Goal: Task Accomplishment & Management: Manage account settings

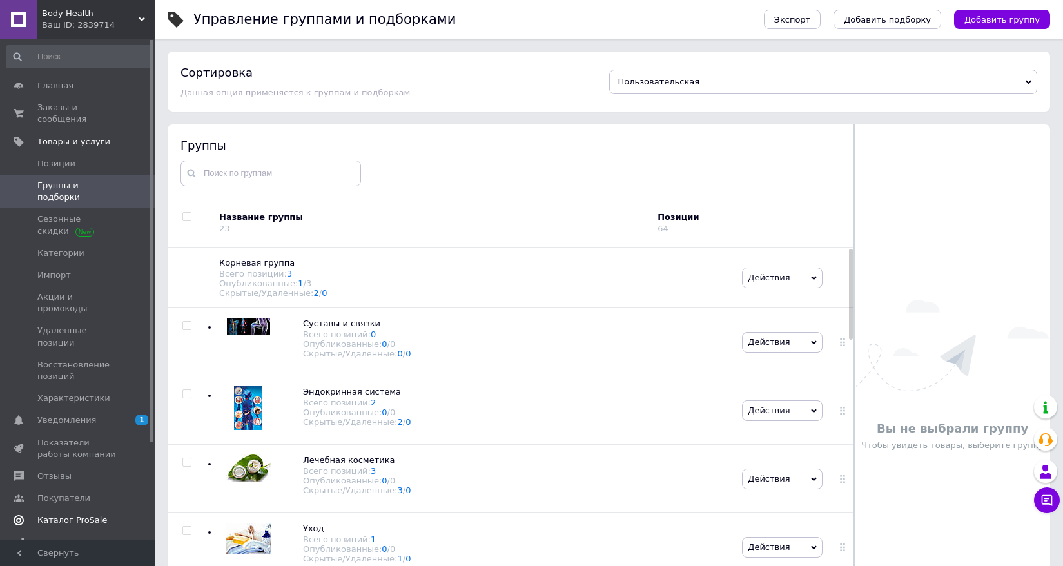
click at [56, 509] on link "Каталог ProSale" at bounding box center [79, 520] width 159 height 22
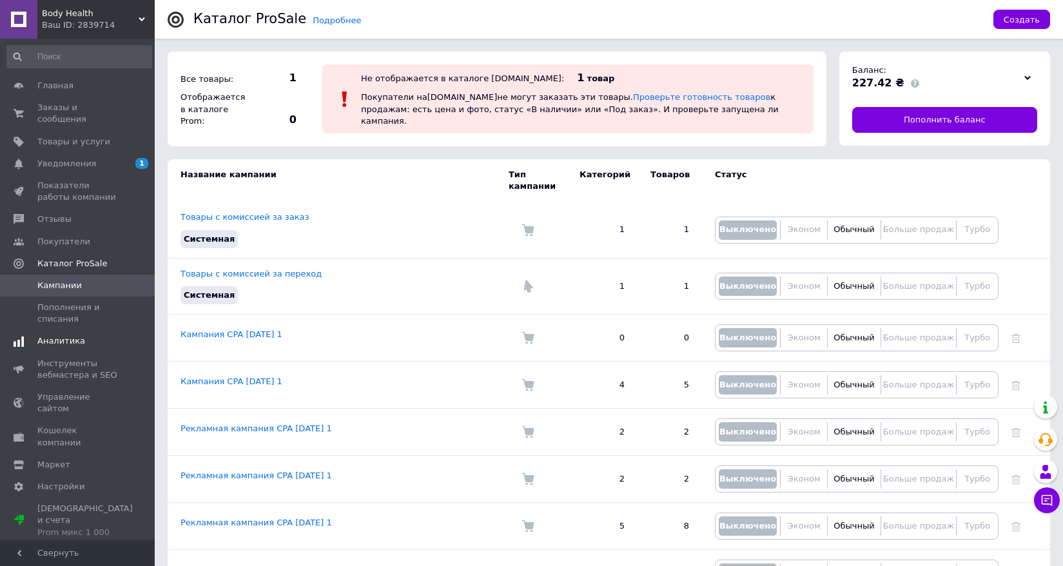
click at [67, 335] on span "Аналитика" at bounding box center [61, 341] width 48 height 12
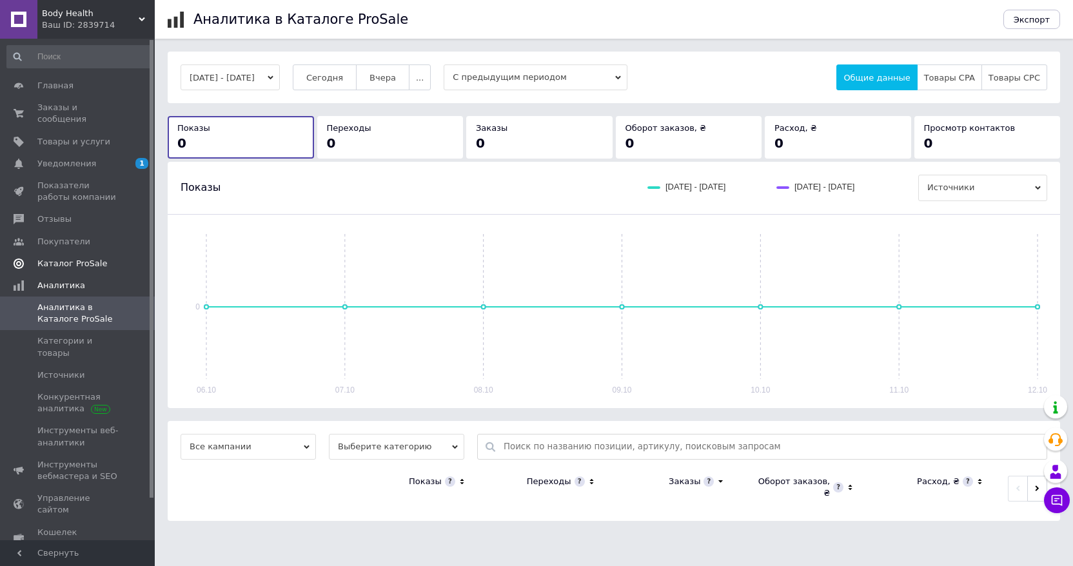
click at [76, 258] on span "Каталог ProSale" at bounding box center [72, 264] width 70 height 12
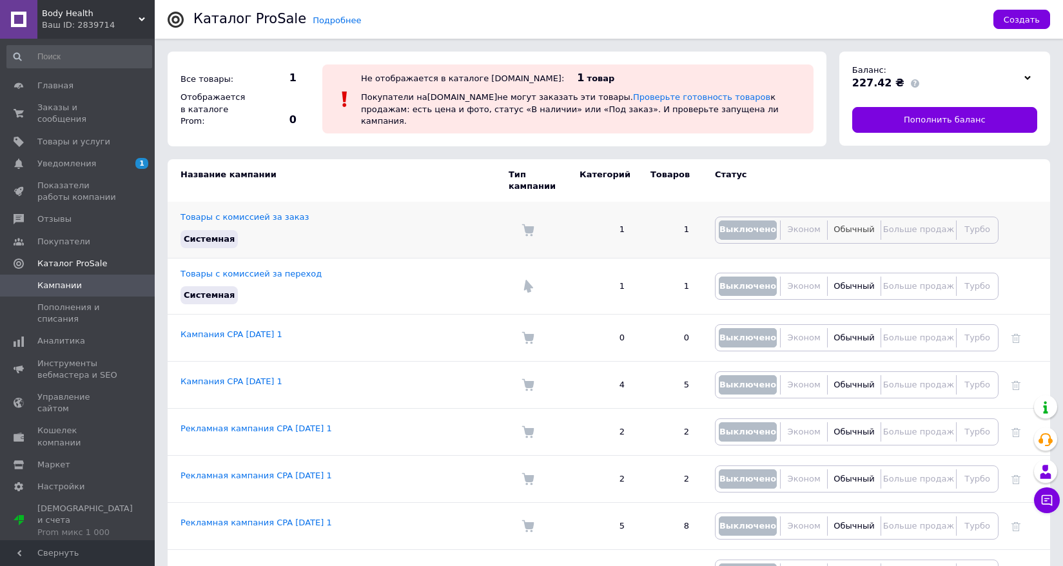
click at [866, 224] on span "Обычный" at bounding box center [854, 229] width 41 height 10
click at [75, 280] on span "Кампании" at bounding box center [59, 286] width 44 height 12
click at [73, 258] on span "Каталог ProSale" at bounding box center [72, 264] width 70 height 12
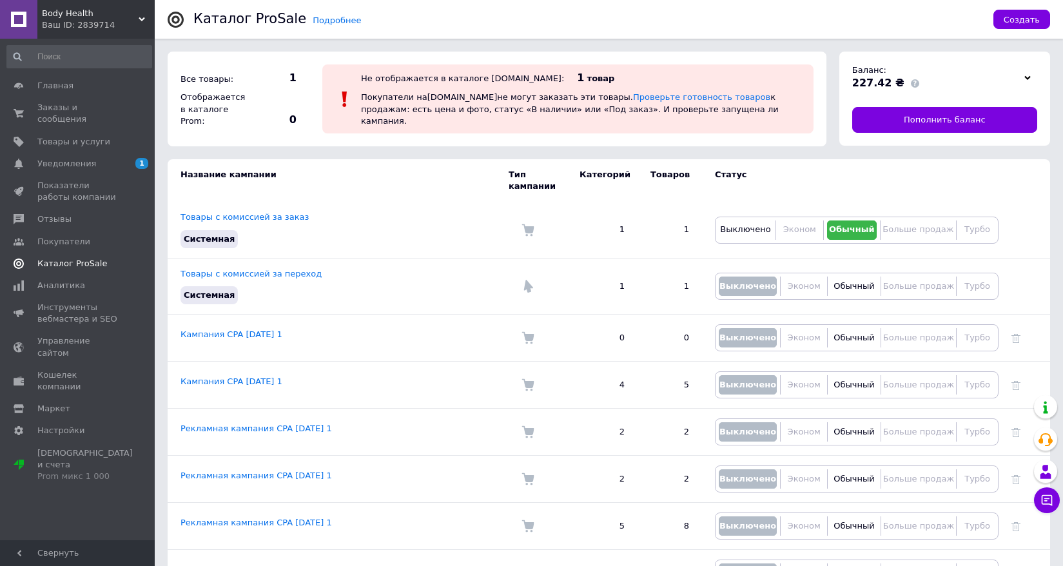
click at [75, 258] on span "Каталог ProSale" at bounding box center [72, 264] width 70 height 12
click at [75, 259] on link "Каталог ProSale" at bounding box center [79, 264] width 159 height 22
click at [1019, 17] on span "Создать" at bounding box center [1022, 20] width 36 height 10
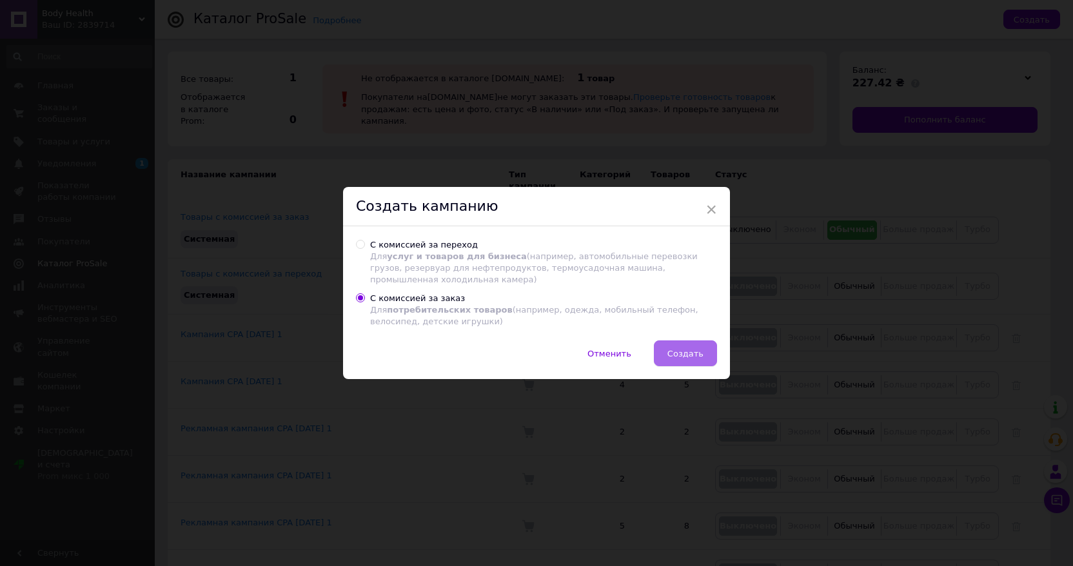
click at [679, 360] on button "Создать" at bounding box center [685, 353] width 63 height 26
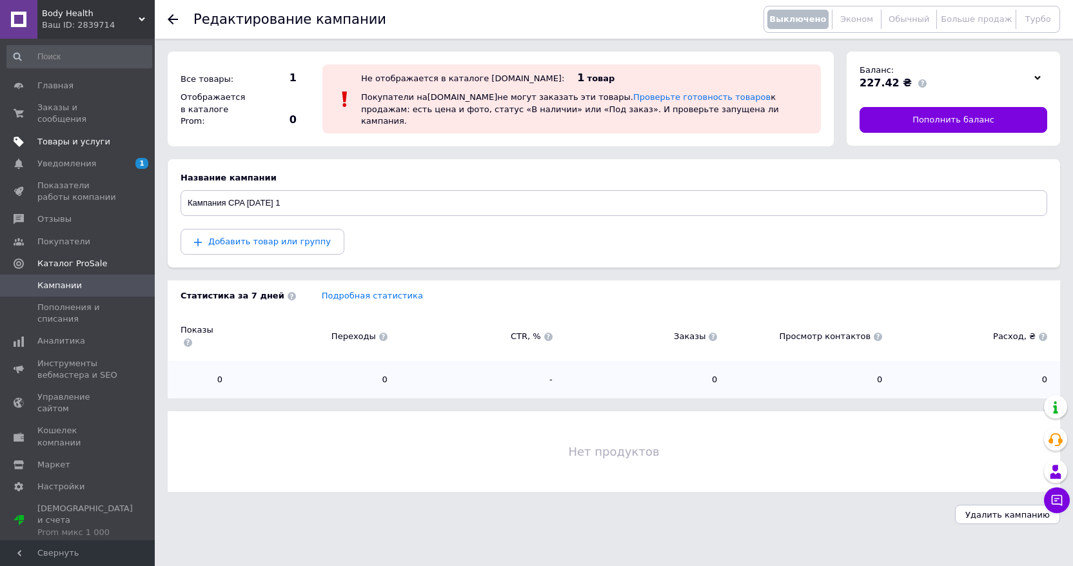
click at [87, 131] on link "Товары и услуги" at bounding box center [79, 142] width 159 height 22
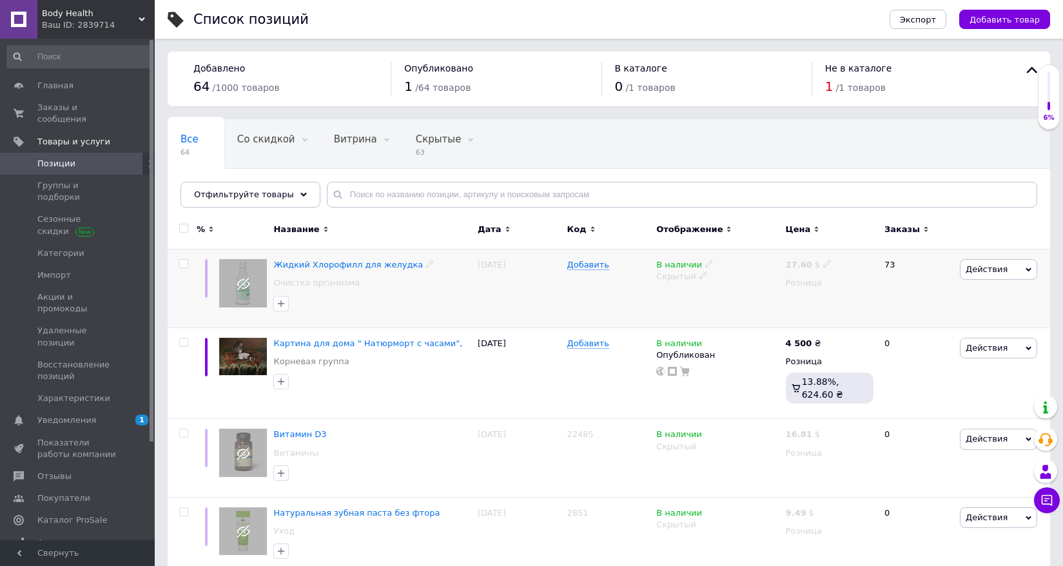
click at [1006, 267] on span "Действия" at bounding box center [998, 269] width 77 height 21
click at [940, 456] on li "Добавить в кампанию Каталог ProSale" at bounding box center [945, 458] width 183 height 18
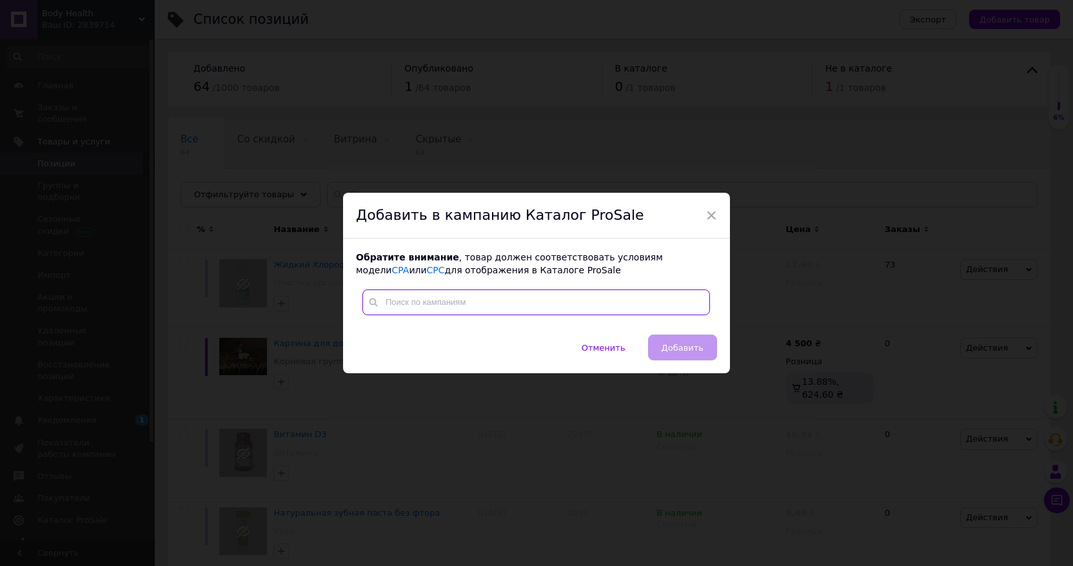
click at [584, 307] on input "text" at bounding box center [536, 302] width 348 height 26
click at [628, 422] on div "× Добавить в кампанию Каталог ProSale Обратите внимание , товар должен соответс…" at bounding box center [536, 283] width 1073 height 566
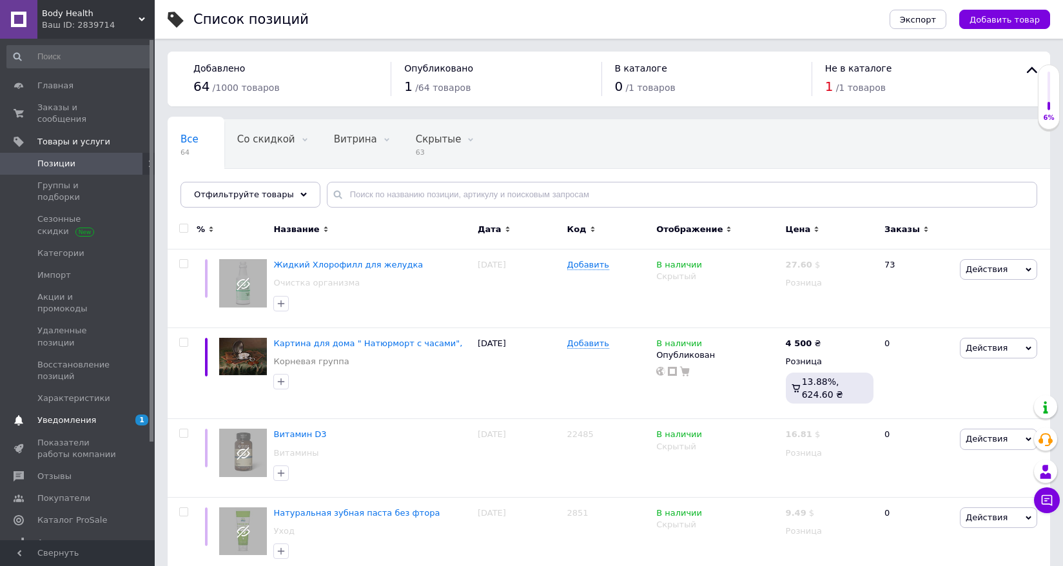
click at [80, 415] on span "Уведомления" at bounding box center [66, 421] width 59 height 12
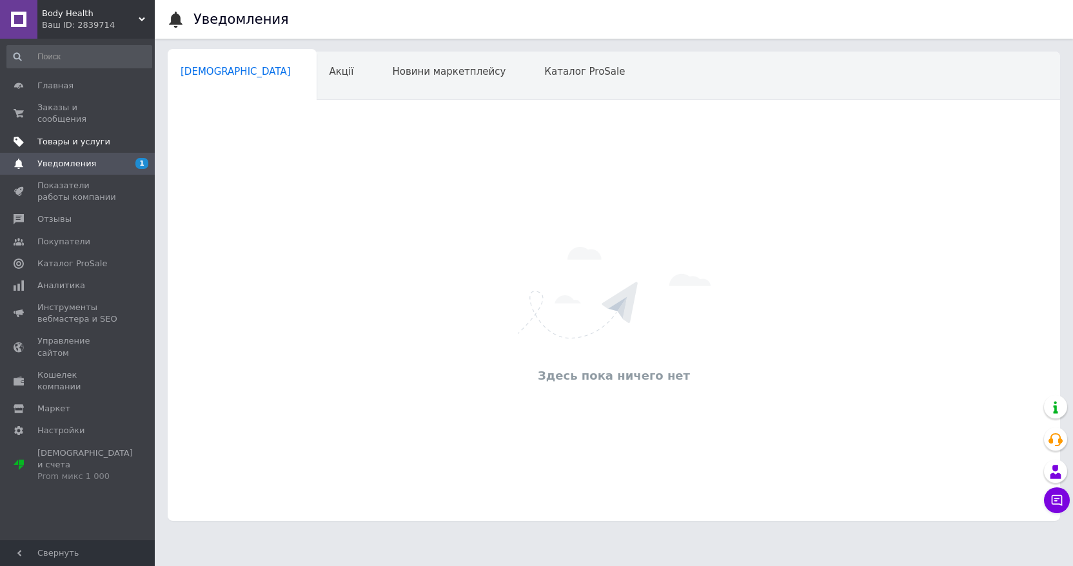
click at [91, 136] on span "Товары и услуги" at bounding box center [73, 142] width 73 height 12
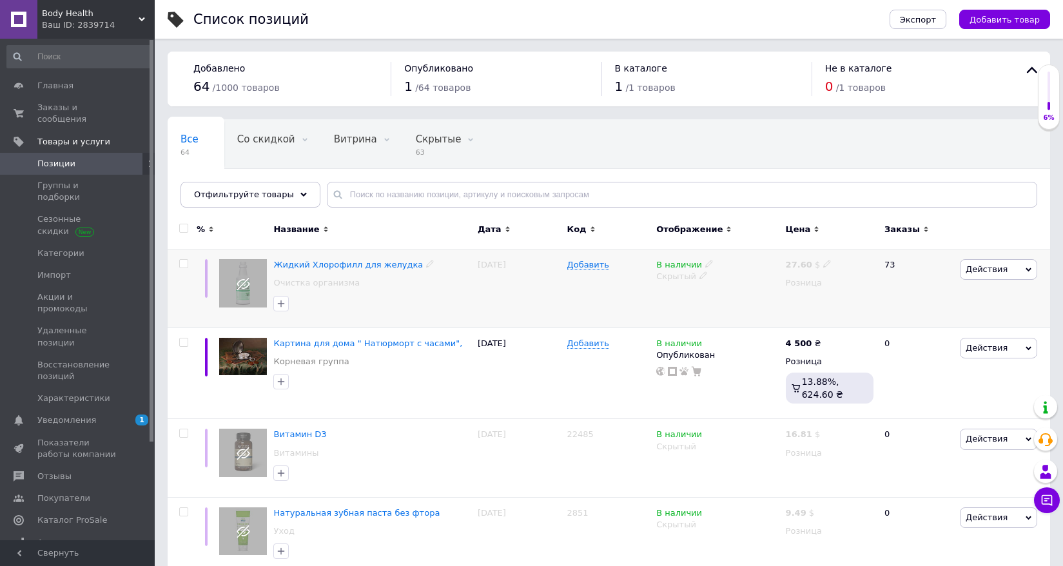
click at [988, 273] on span "Действия" at bounding box center [987, 269] width 42 height 10
click at [705, 260] on icon at bounding box center [709, 264] width 8 height 8
click at [700, 277] on icon at bounding box center [704, 275] width 8 height 8
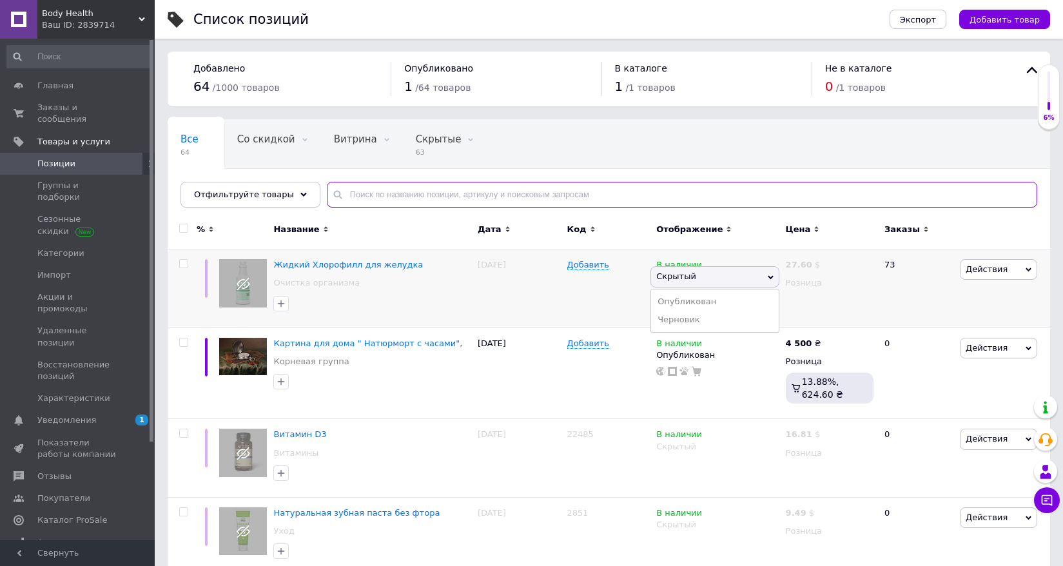
click at [758, 186] on input "text" at bounding box center [682, 195] width 711 height 26
